Goal: Information Seeking & Learning: Understand process/instructions

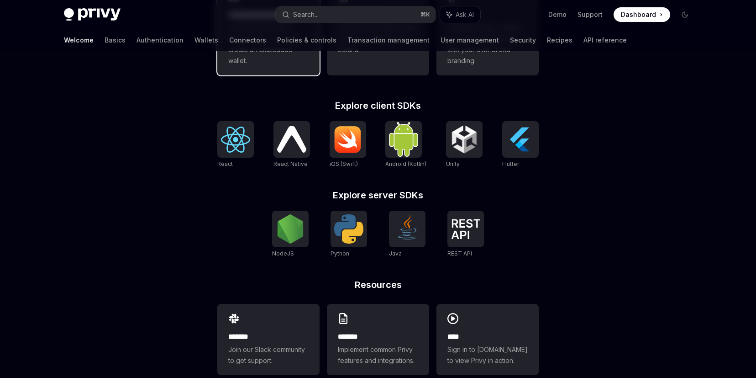
scroll to position [348, 0]
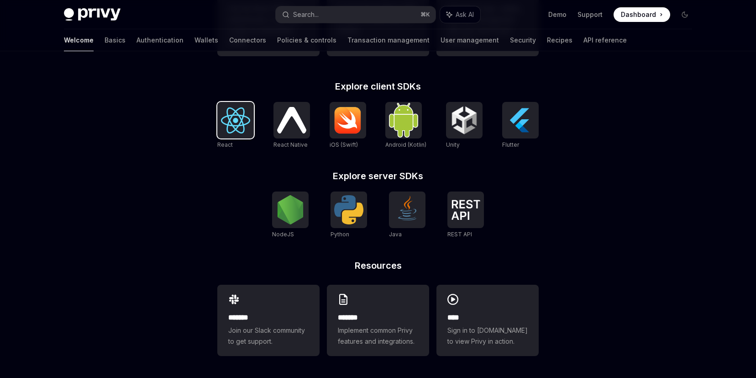
click at [245, 120] on img at bounding box center [235, 120] width 29 height 26
type textarea "*"
click at [231, 126] on img at bounding box center [235, 120] width 29 height 26
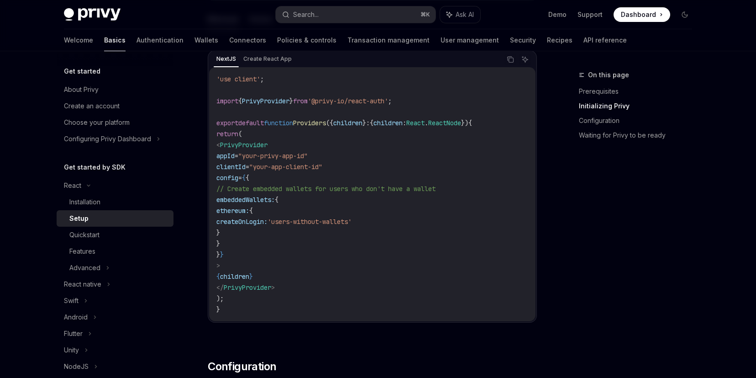
scroll to position [277, 0]
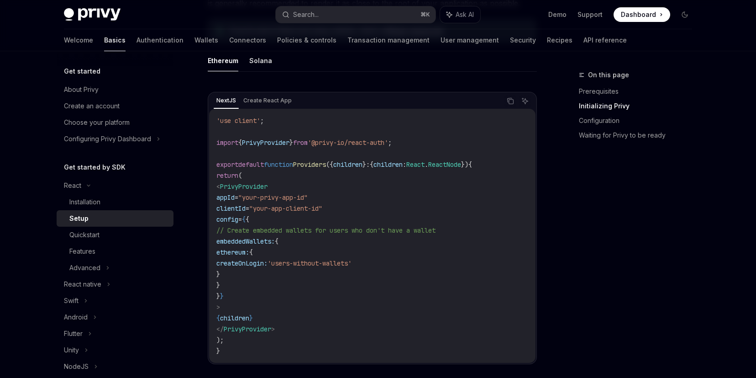
click at [649, 15] on span "Dashboard" at bounding box center [638, 14] width 35 height 9
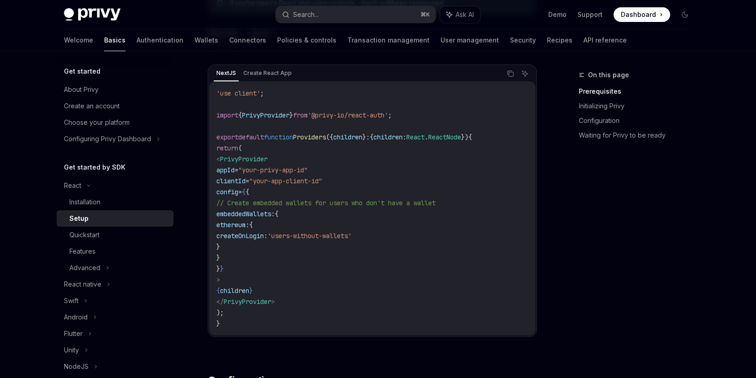
scroll to position [306, 0]
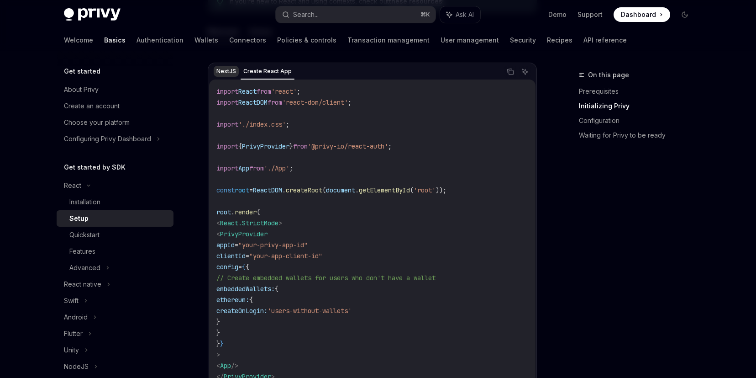
drag, startPoint x: 259, startPoint y: 74, endPoint x: 238, endPoint y: 77, distance: 21.8
drag, startPoint x: 328, startPoint y: 146, endPoint x: 404, endPoint y: 145, distance: 76.3
click at [388, 145] on span "'@privy-io/react-auth'" at bounding box center [348, 146] width 80 height 8
copy span "@privy-io/react-auth"
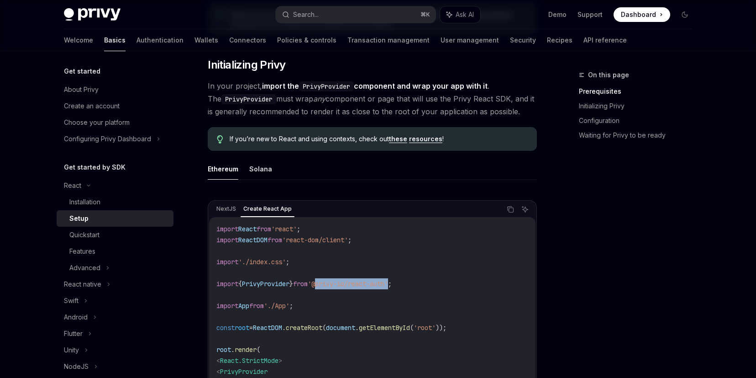
scroll to position [204, 0]
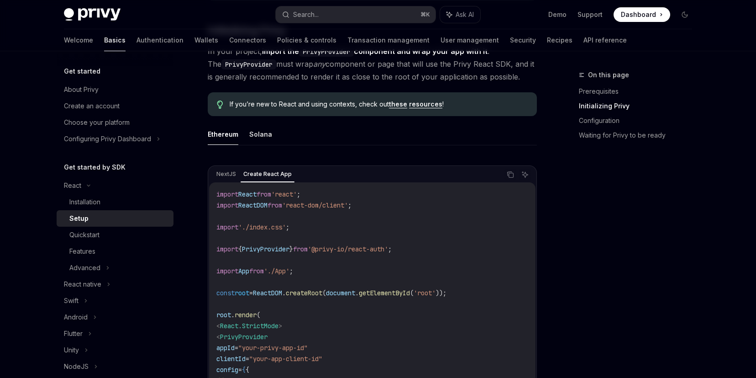
click at [358, 235] on code "import React from 'react' ; import ReactDOM from 'react-dom/client' ; import '.…" at bounding box center [372, 348] width 312 height 318
drag, startPoint x: 331, startPoint y: 247, endPoint x: 403, endPoint y: 247, distance: 72.6
click at [388, 247] on span "'@privy-io/react-auth'" at bounding box center [348, 249] width 80 height 8
copy span "@privy-io/react-auth"
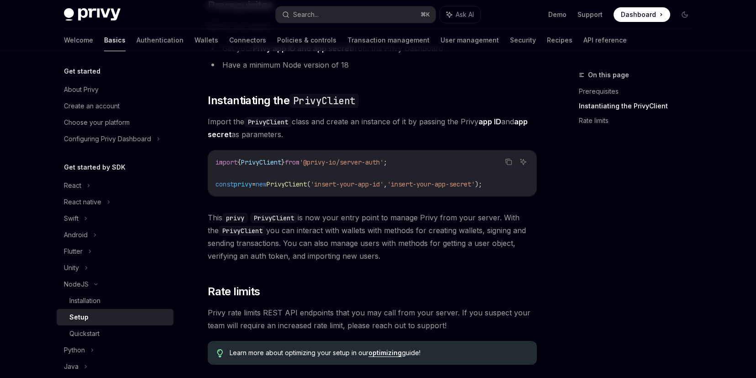
scroll to position [144, 0]
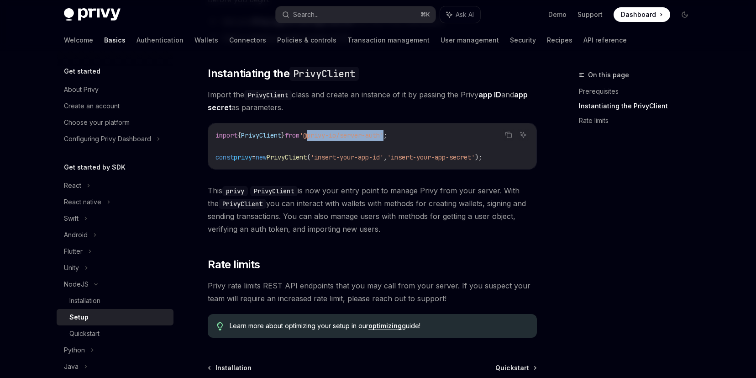
drag, startPoint x: 320, startPoint y: 134, endPoint x: 399, endPoint y: 134, distance: 78.5
click at [383, 134] on span "'@privy-io/server-auth'" at bounding box center [341, 135] width 84 height 8
copy span "@privy-io/server-auth"
